Goal: Task Accomplishment & Management: Manage account settings

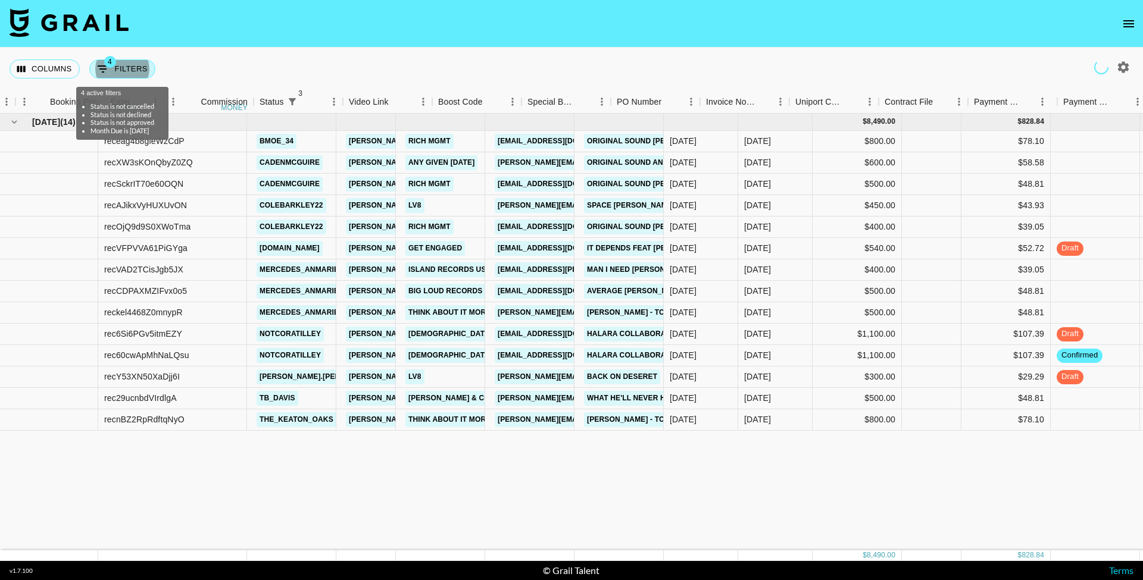
drag, startPoint x: 0, startPoint y: 0, endPoint x: 144, endPoint y: 74, distance: 161.9
click at [155, 71] on div "Columns 4 Filters + Booking" at bounding box center [85, 69] width 151 height 43
click at [144, 74] on button "4 Filters" at bounding box center [122, 69] width 66 height 19
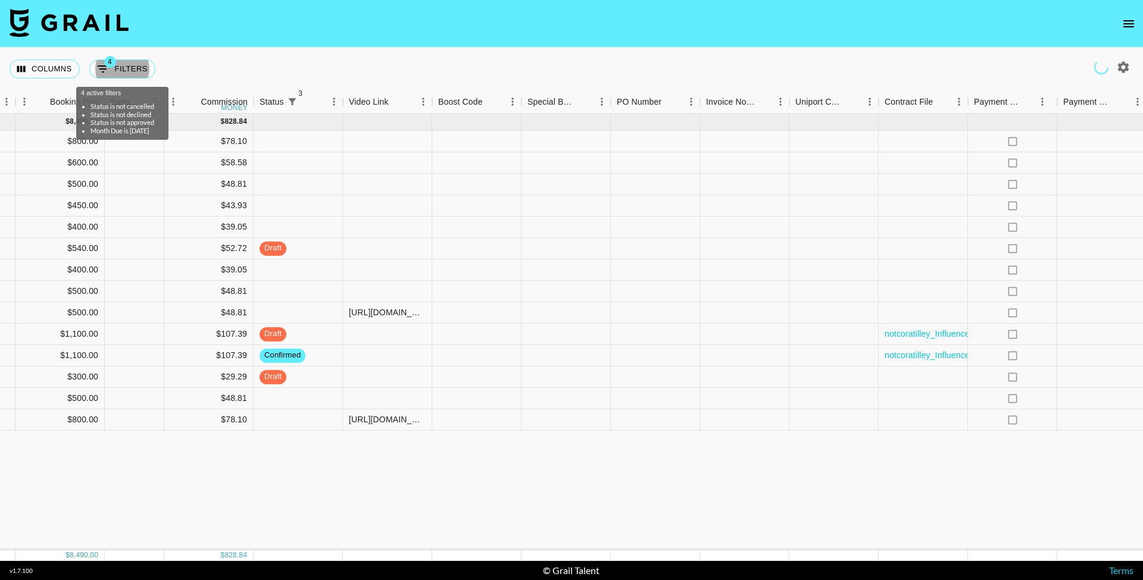
select select "status"
select select "not"
select select "cancelled"
select select "status"
select select "not"
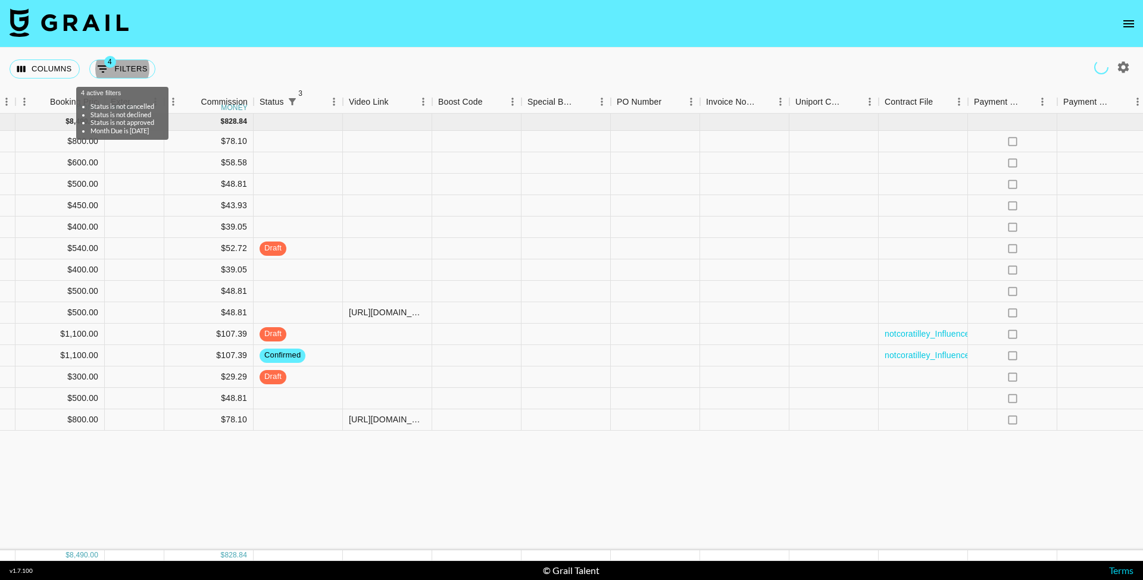
select select "declined"
select select "status"
select select "not"
select select "approved"
select select "monthDue2"
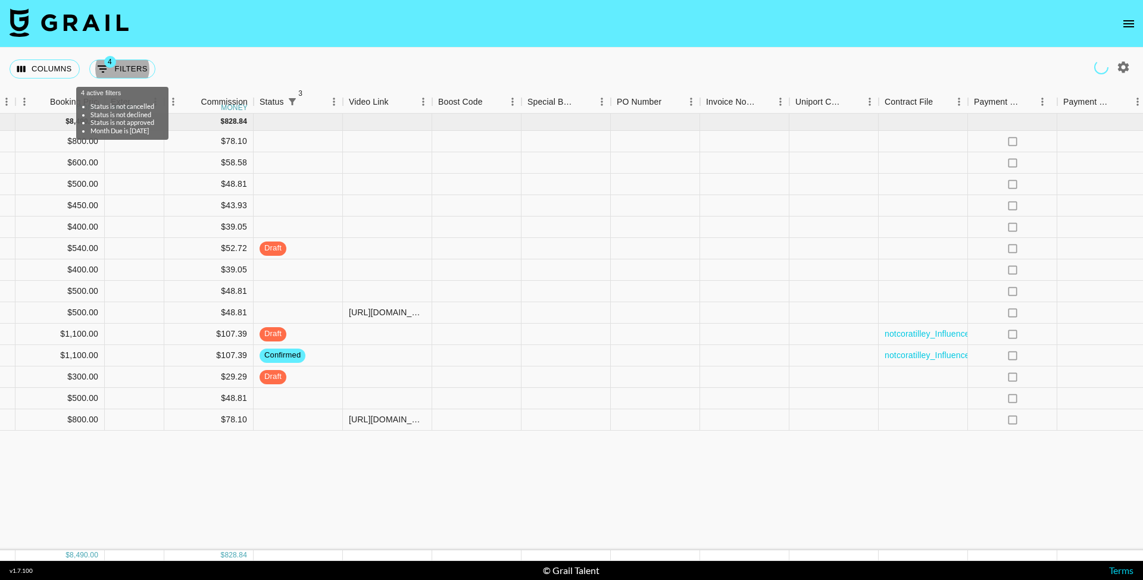
select select "[DATE]"
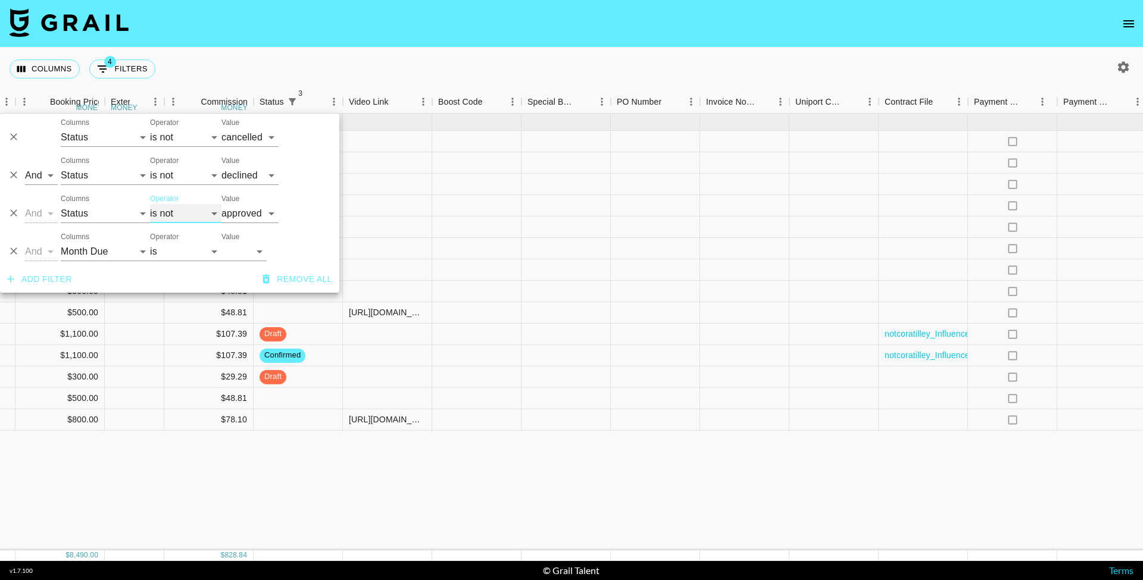
select select "is"
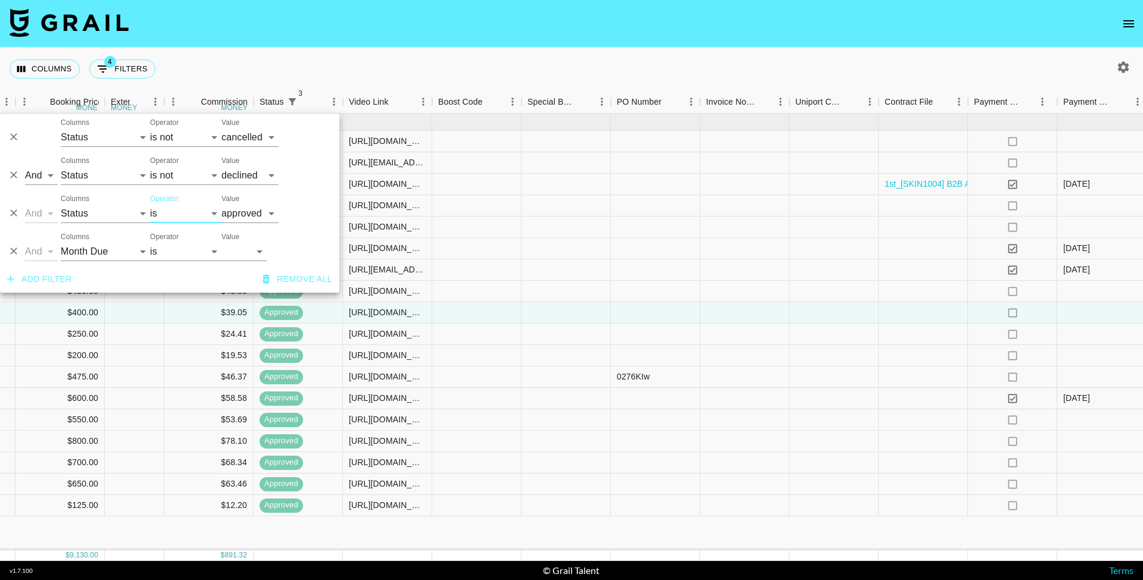
click at [247, 51] on div "Columns 4 Filters + Booking" at bounding box center [571, 69] width 1143 height 43
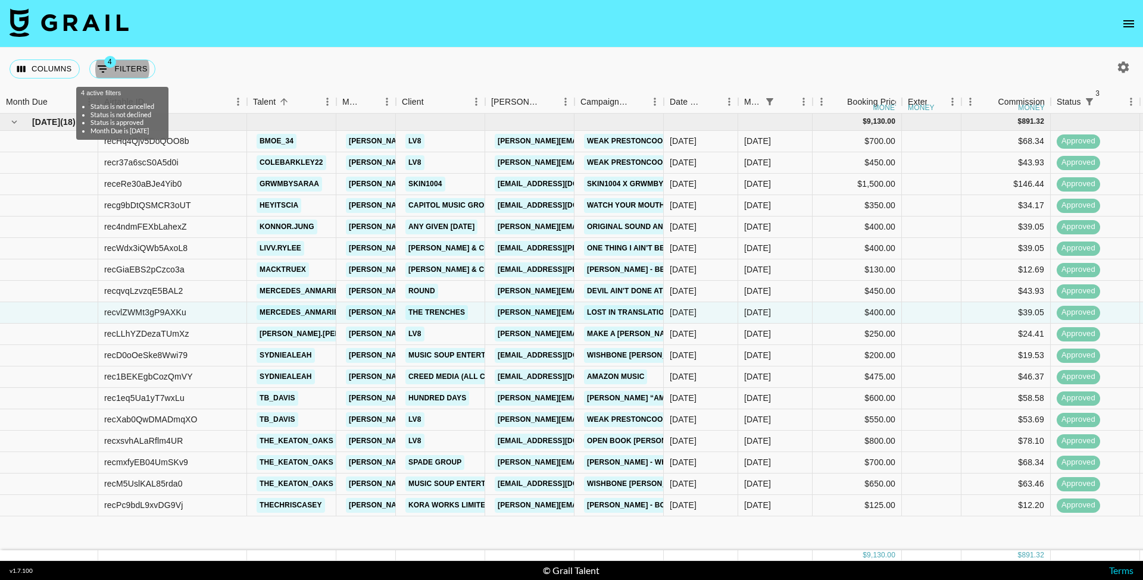
scroll to position [0, 0]
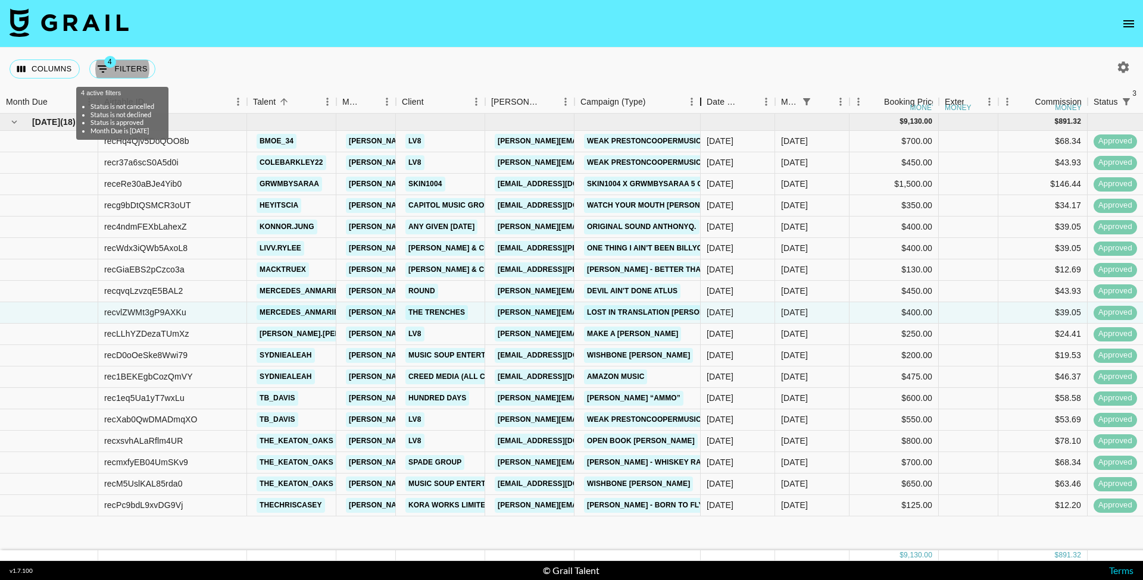
drag, startPoint x: 665, startPoint y: 101, endPoint x: 725, endPoint y: 103, distance: 60.2
click at [708, 103] on div "Campaign (Type)" at bounding box center [701, 101] width 14 height 23
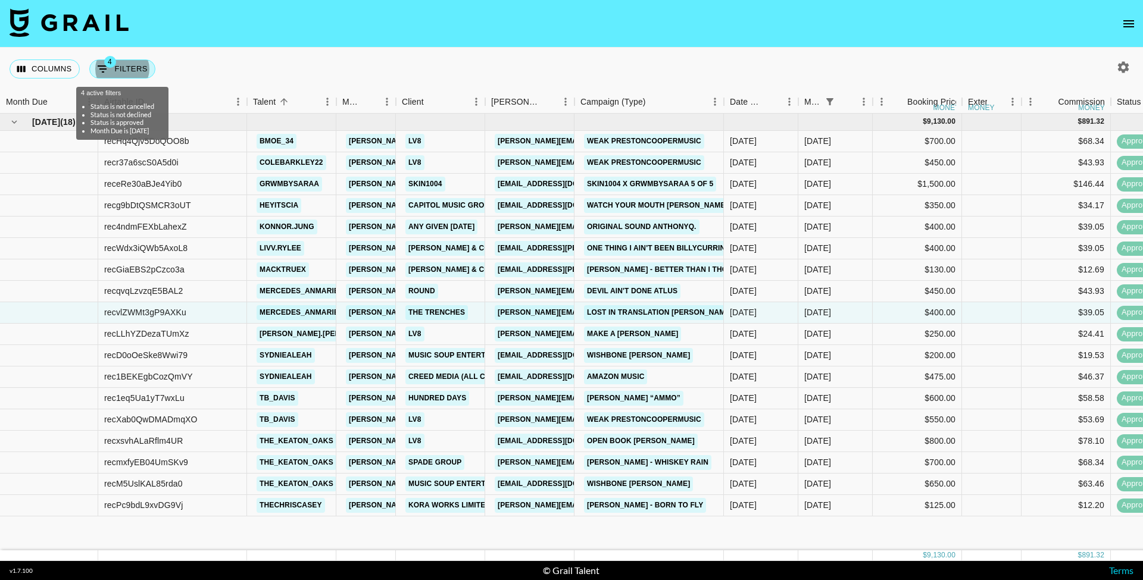
click at [114, 64] on span "4" at bounding box center [110, 62] width 12 height 12
select select "status"
select select "not"
select select "cancelled"
select select "status"
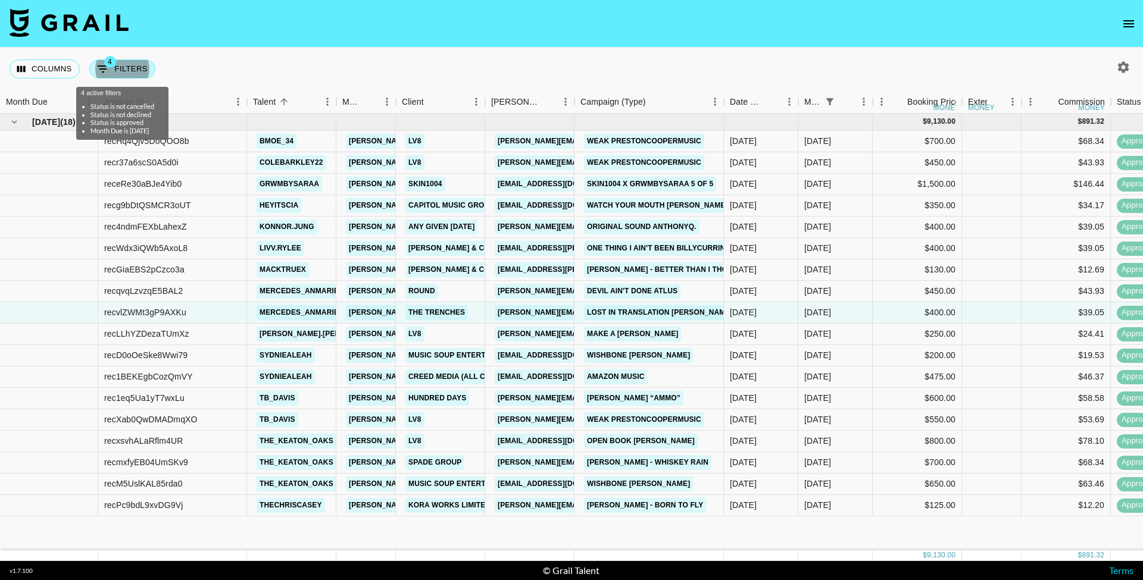
select select "not"
select select "declined"
select select "status"
select select "approved"
select select "monthDue2"
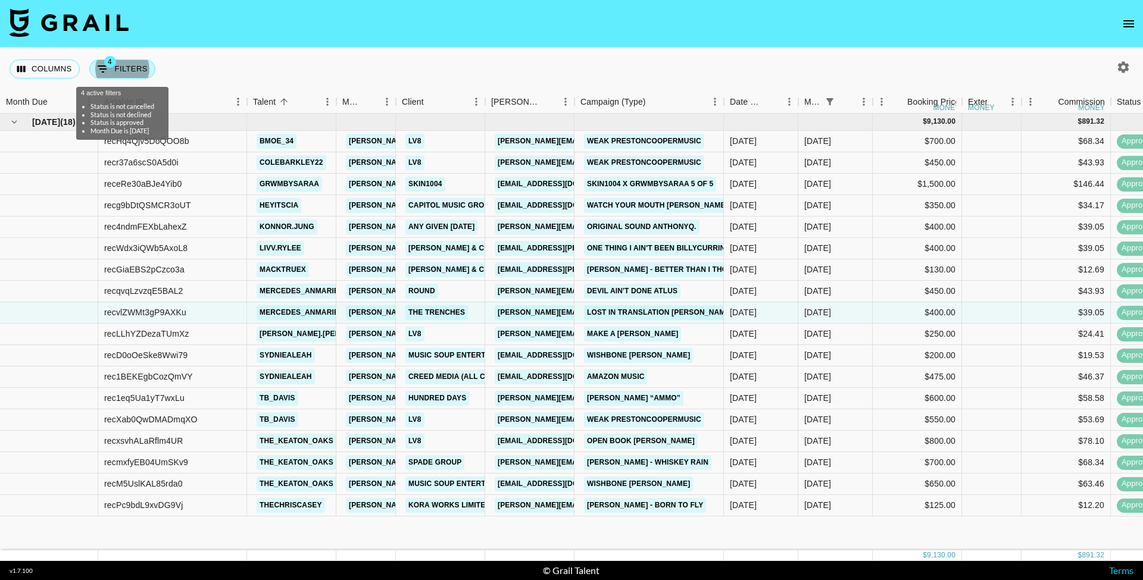
select select "[DATE]"
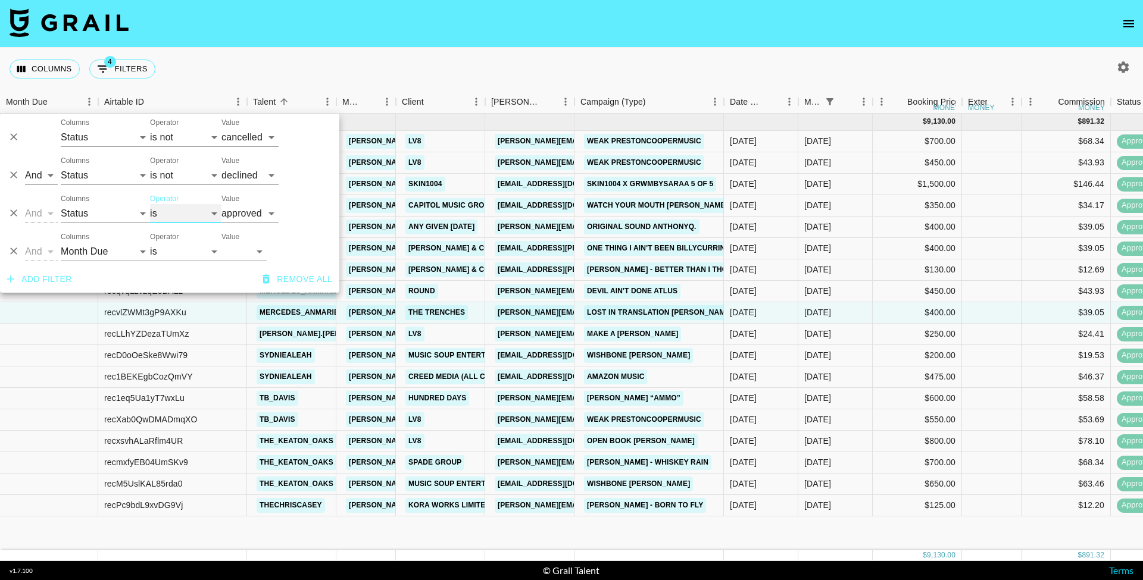
select select "not"
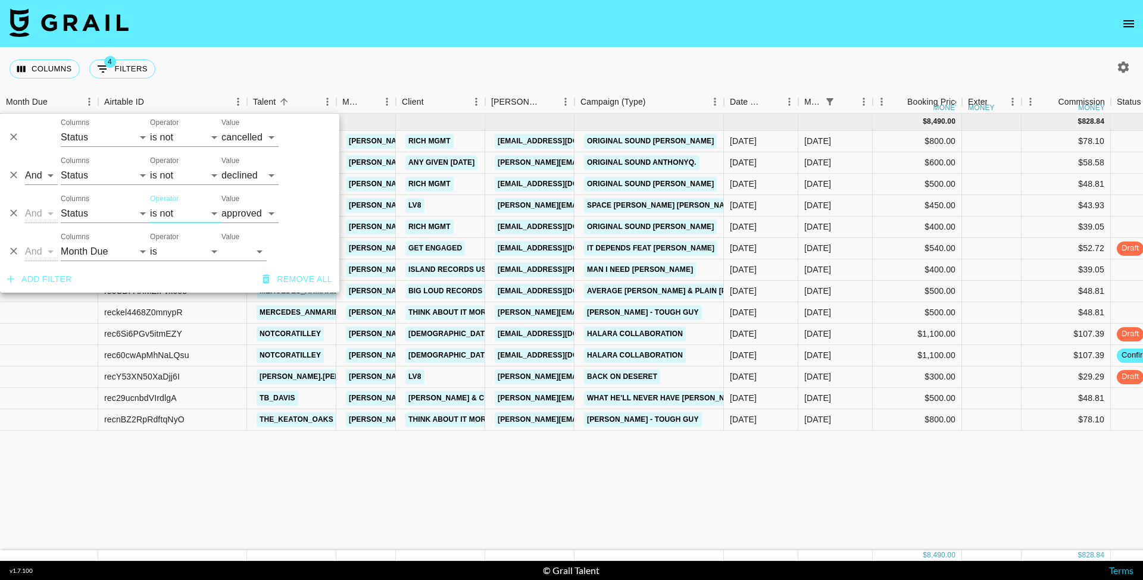
click at [417, 48] on div "Columns 4 Filters + Booking" at bounding box center [571, 69] width 1143 height 43
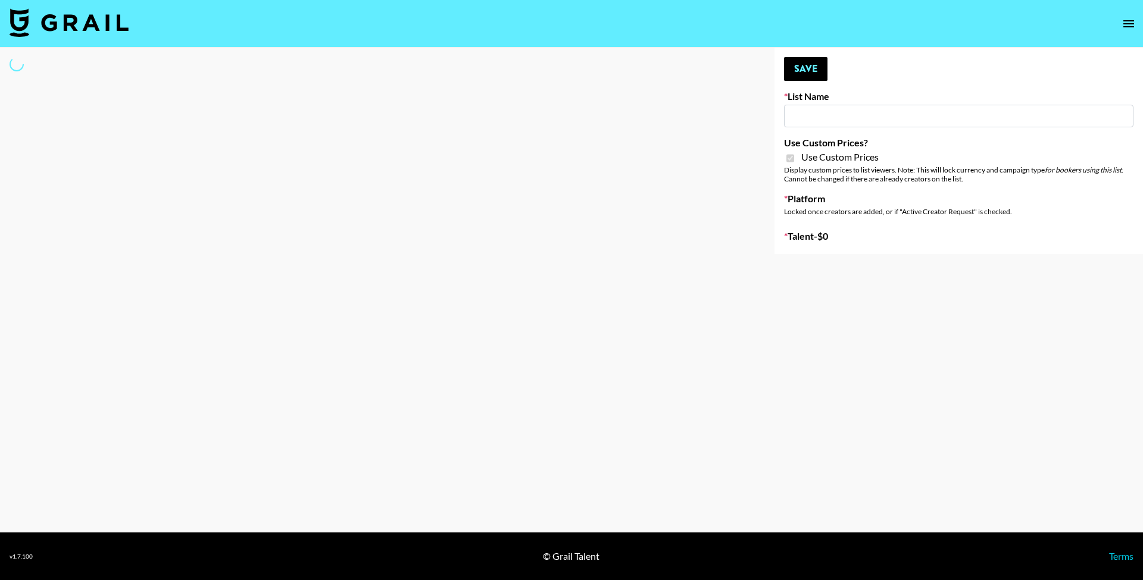
type input "Brickhouse (12th Sept)"
checkbox input "true"
select select "Brand"
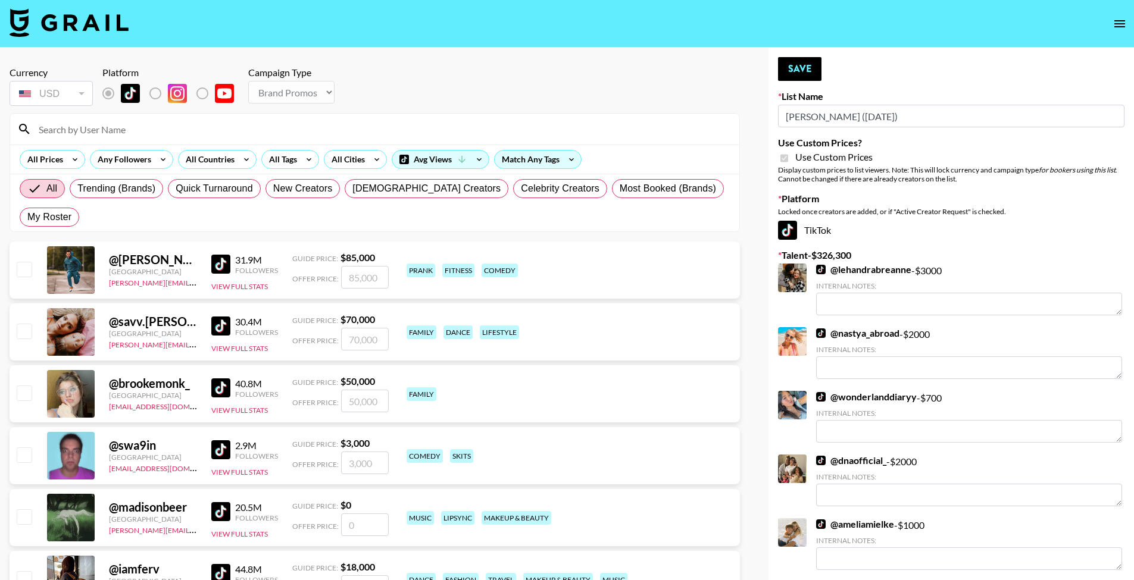
click at [88, 24] on img at bounding box center [69, 22] width 119 height 29
